Goal: Browse casually: Explore the website without a specific task or goal

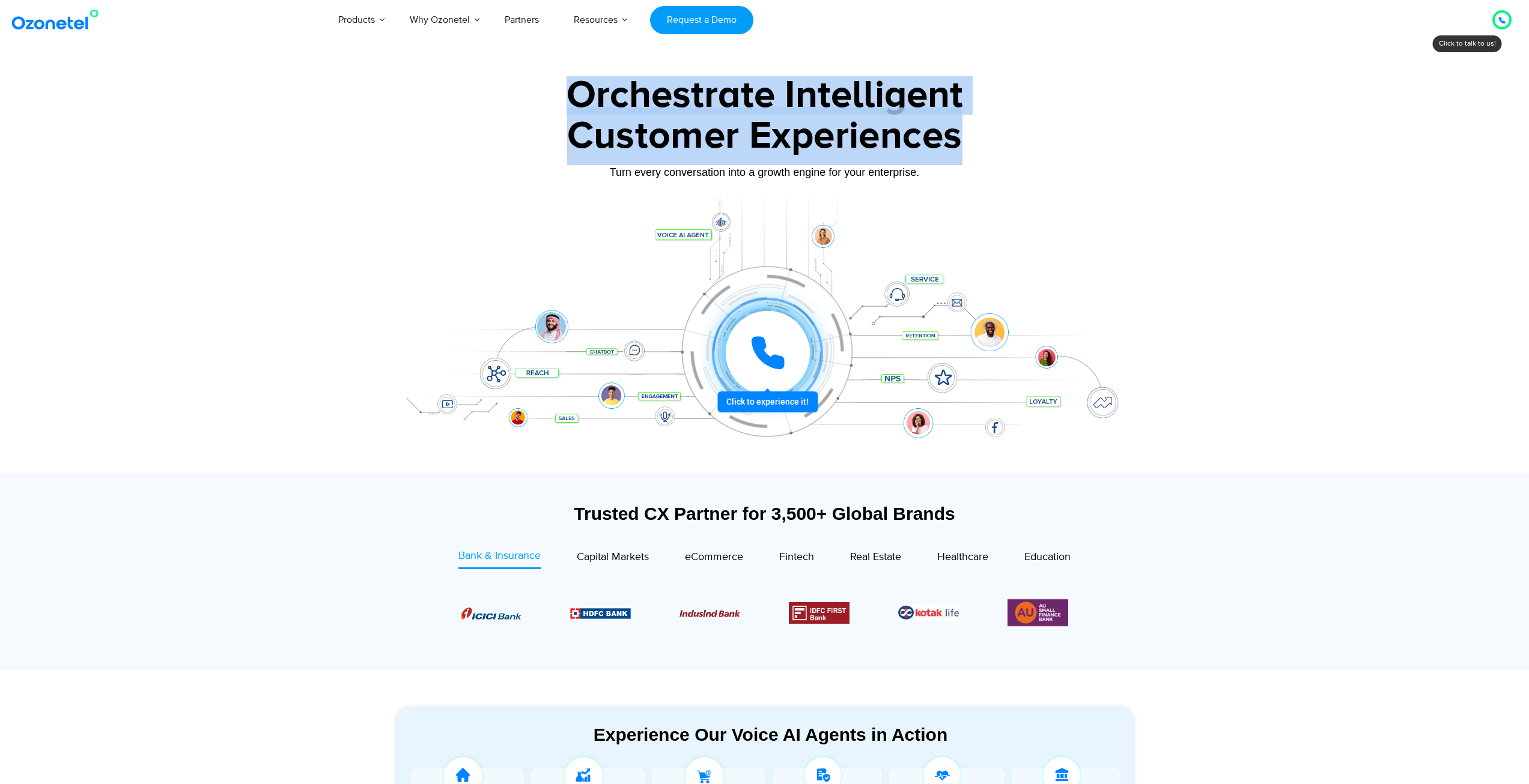
drag, startPoint x: 564, startPoint y: 89, endPoint x: 976, endPoint y: 128, distance: 413.8
click at [976, 128] on div "Orchestrate Intelligent Customer Experiences Turn every conversation into a gro…" at bounding box center [764, 274] width 751 height 397
click at [972, 130] on div "Customer Experiences" at bounding box center [764, 136] width 751 height 57
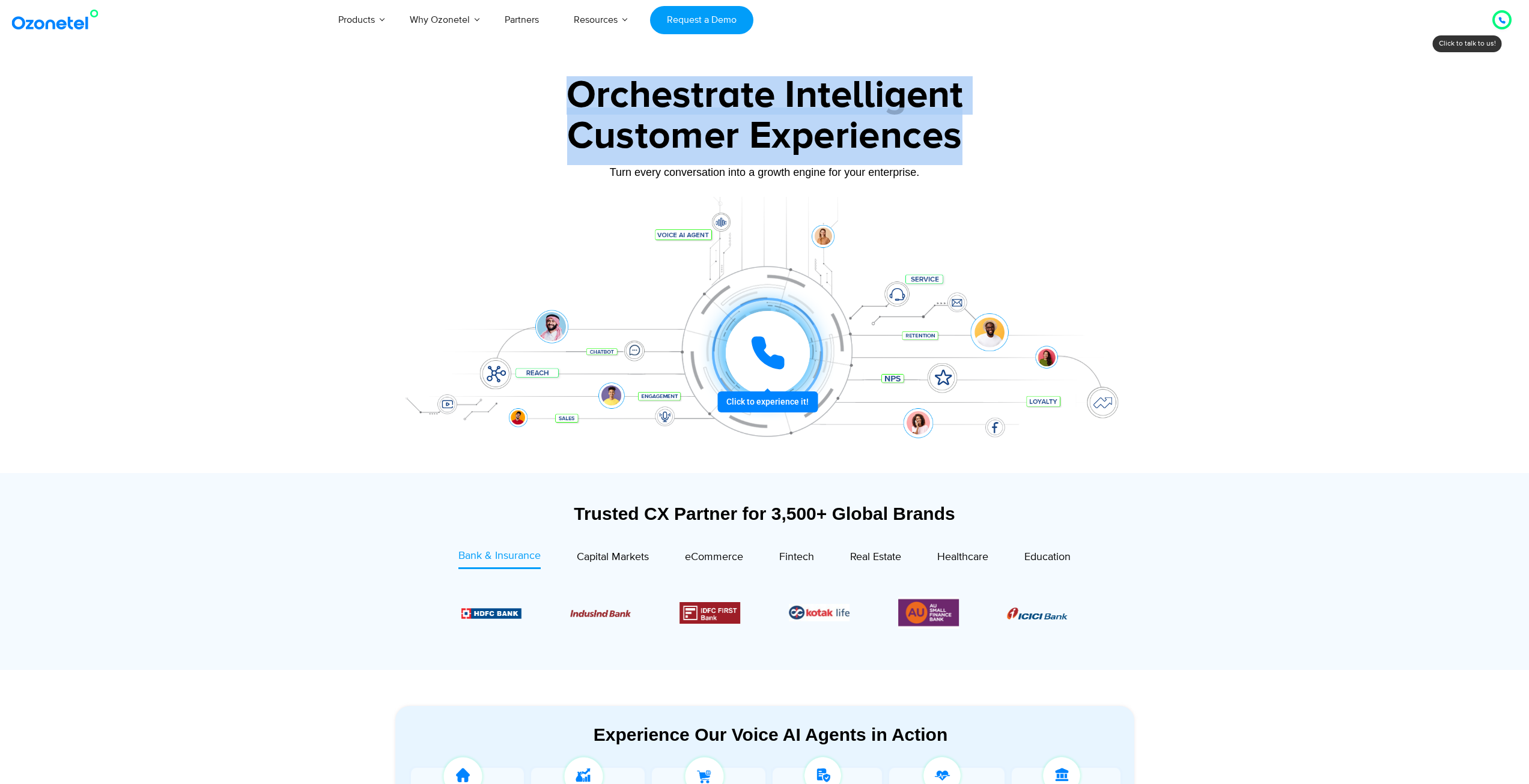
drag, startPoint x: 958, startPoint y: 137, endPoint x: 573, endPoint y: 93, distance: 387.5
click at [573, 93] on div "Orchestrate Intelligent Customer Experiences Turn every conversation into a gro…" at bounding box center [764, 274] width 751 height 397
click at [573, 95] on div "Orchestrate Intelligent" at bounding box center [764, 96] width 751 height 38
drag, startPoint x: 573, startPoint y: 95, endPoint x: 873, endPoint y: 119, distance: 301.0
click at [873, 119] on div "Orchestrate Intelligent Customer Experiences Turn every conversation into a gro…" at bounding box center [764, 274] width 751 height 397
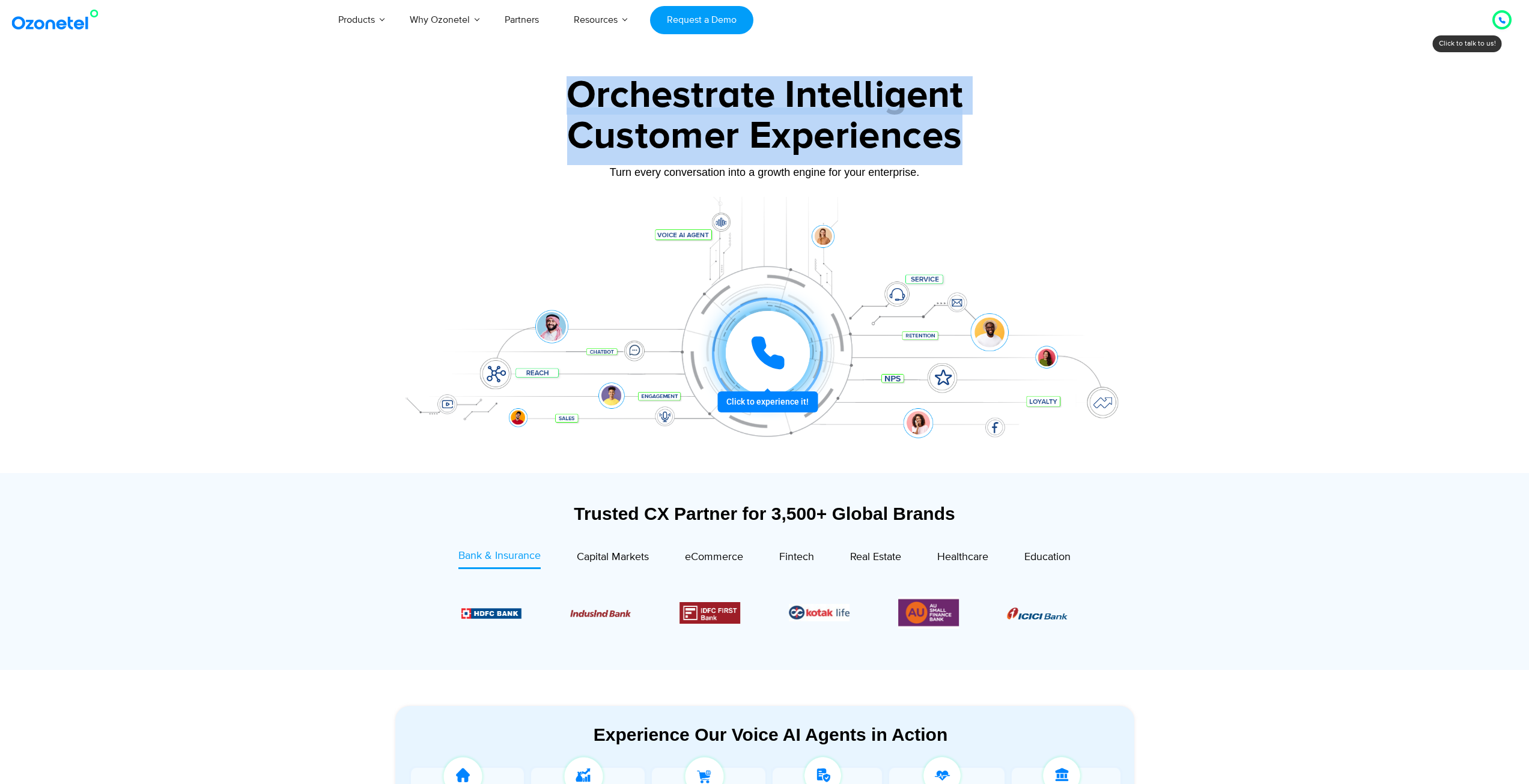
click at [873, 119] on div "Customer Experiences" at bounding box center [764, 136] width 751 height 57
drag, startPoint x: 959, startPoint y: 132, endPoint x: 559, endPoint y: 92, distance: 402.0
click at [559, 92] on div "Orchestrate Intelligent Customer Experiences Turn every conversation into a gro…" at bounding box center [764, 274] width 751 height 397
click at [566, 95] on div "Orchestrate Intelligent" at bounding box center [764, 96] width 751 height 38
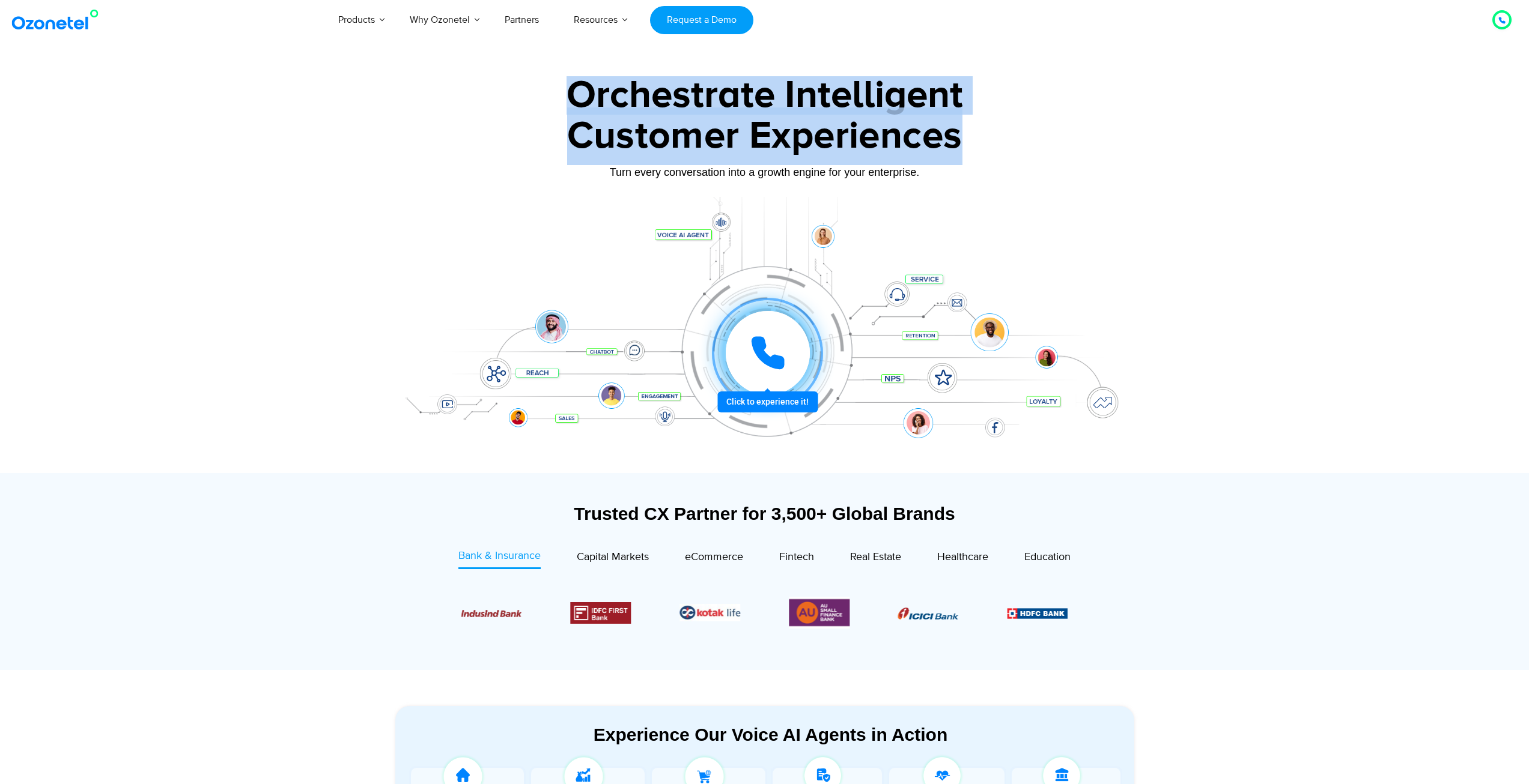
drag, startPoint x: 570, startPoint y: 92, endPoint x: 976, endPoint y: 128, distance: 407.6
click at [976, 128] on div "Orchestrate Intelligent Customer Experiences Turn every conversation into a gro…" at bounding box center [764, 274] width 751 height 397
click at [952, 128] on div "Customer Experiences" at bounding box center [764, 136] width 751 height 57
drag, startPoint x: 961, startPoint y: 133, endPoint x: 544, endPoint y: 90, distance: 419.2
click at [544, 90] on div "Orchestrate Intelligent Customer Experiences Turn every conversation into a gro…" at bounding box center [764, 274] width 751 height 397
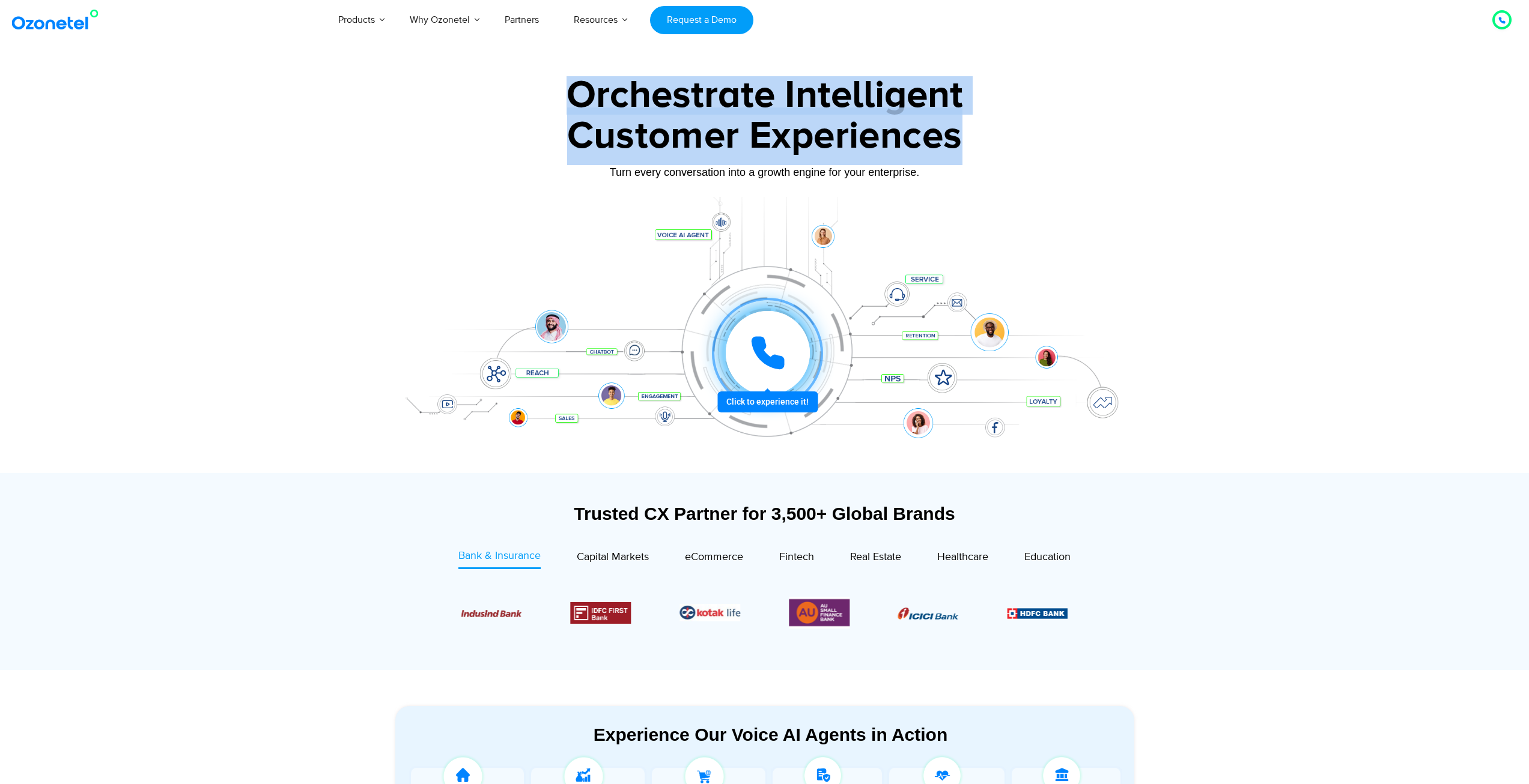
click at [566, 95] on div "Orchestrate Intelligent" at bounding box center [764, 96] width 751 height 38
drag, startPoint x: 566, startPoint y: 95, endPoint x: 950, endPoint y: 132, distance: 385.8
click at [950, 131] on div "Orchestrate Intelligent Customer Experiences Turn every conversation into a gro…" at bounding box center [764, 274] width 751 height 397
click at [950, 132] on div "Customer Experiences" at bounding box center [764, 136] width 751 height 57
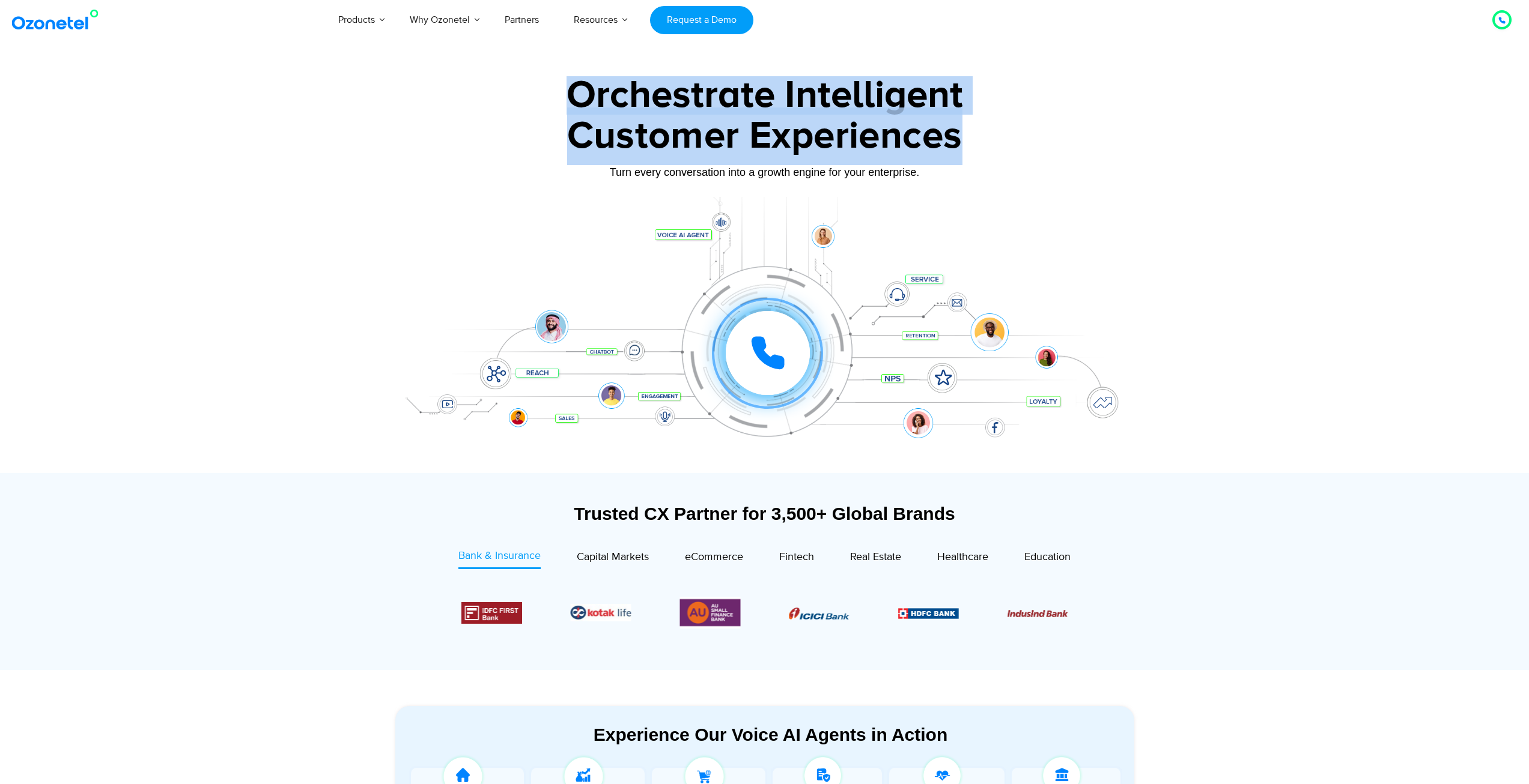
drag, startPoint x: 950, startPoint y: 132, endPoint x: 599, endPoint y: 89, distance: 353.6
click at [599, 89] on div "Orchestrate Intelligent Customer Experiences Turn every conversation into a gro…" at bounding box center [764, 274] width 751 height 397
click at [570, 89] on div "Orchestrate Intelligent" at bounding box center [764, 96] width 751 height 38
drag, startPoint x: 570, startPoint y: 89, endPoint x: 959, endPoint y: 142, distance: 392.6
click at [933, 136] on div "Orchestrate Intelligent Customer Experiences Turn every conversation into a gro…" at bounding box center [764, 274] width 751 height 397
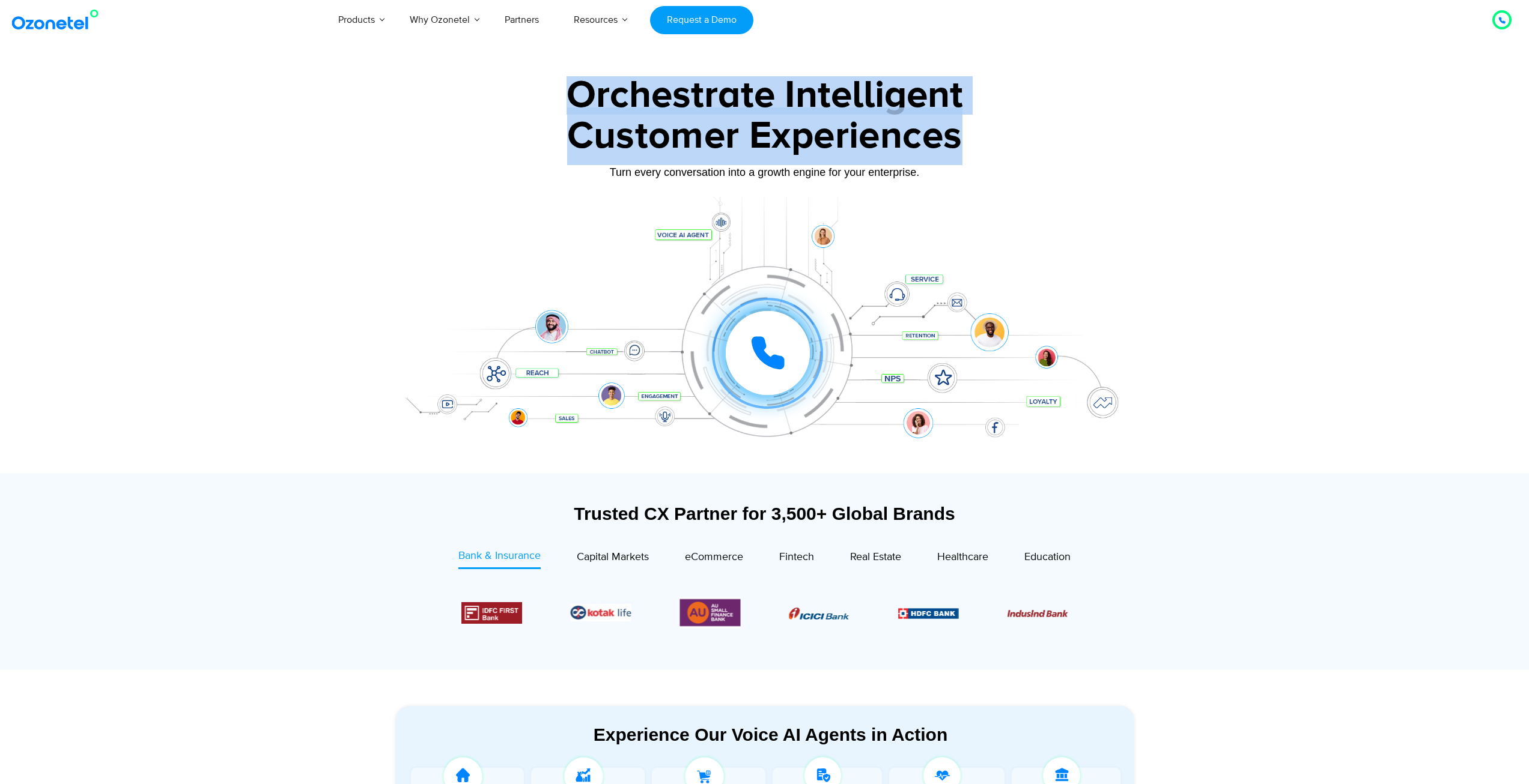
click at [962, 143] on div "Customer Experiences" at bounding box center [764, 136] width 751 height 57
